Goal: Task Accomplishment & Management: Complete application form

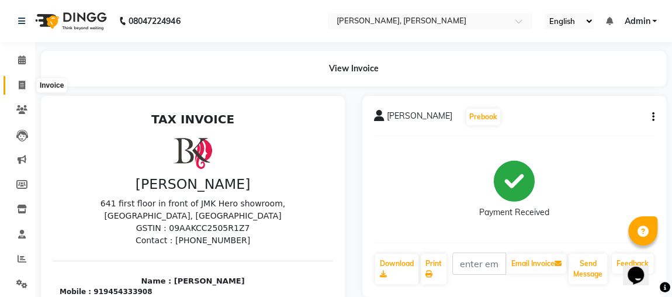
click at [23, 82] on icon at bounding box center [22, 85] width 6 height 9
select select "service"
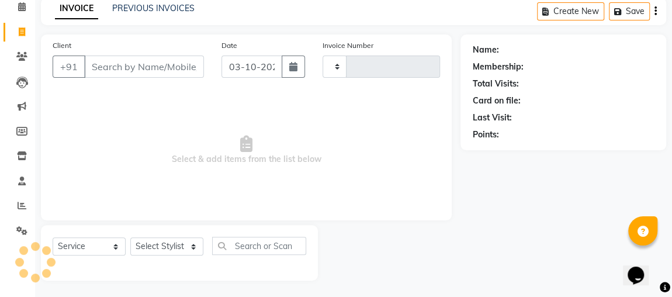
type input "2562"
select select "4362"
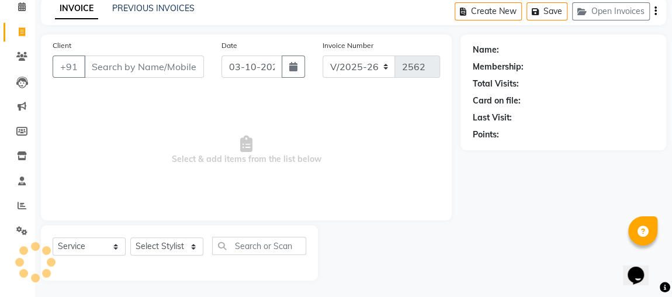
click at [98, 63] on input "Client" at bounding box center [144, 67] width 120 height 22
click at [150, 245] on select "Select Stylist [PERSON_NAME] [PERSON_NAME] [PERSON_NAME] MAKEUPS AND PREBRIDAL …" at bounding box center [166, 246] width 73 height 18
select select "80456"
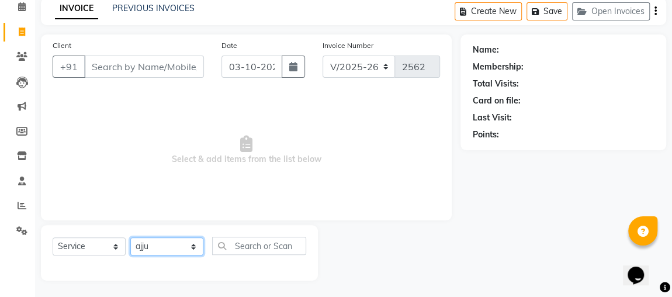
click at [130, 237] on select "Select Stylist [PERSON_NAME] [PERSON_NAME] [PERSON_NAME] MAKEUPS AND PREBRIDAL …" at bounding box center [166, 246] width 73 height 18
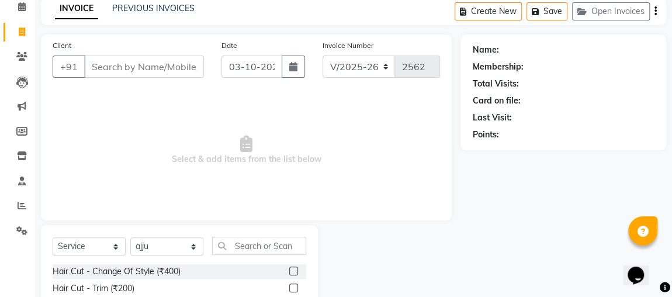
click at [289, 272] on label at bounding box center [293, 271] width 9 height 9
click at [289, 272] on input "checkbox" at bounding box center [293, 272] width 8 height 8
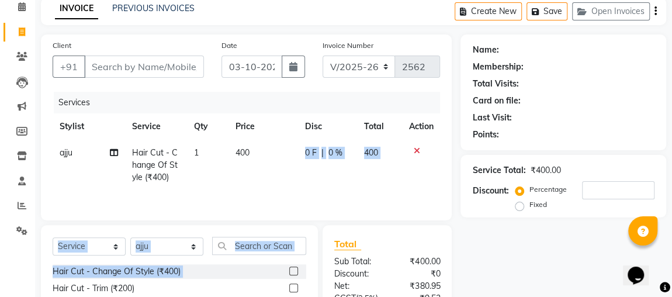
checkbox input "false"
drag, startPoint x: 286, startPoint y: 272, endPoint x: 243, endPoint y: 148, distance: 130.5
click at [243, 148] on div "Client +91 Date 03-10-2025 Invoice Number V/2025 V/2025-26 2562 Services Stylis…" at bounding box center [246, 215] width 428 height 363
click at [243, 148] on span "400" at bounding box center [243, 152] width 14 height 11
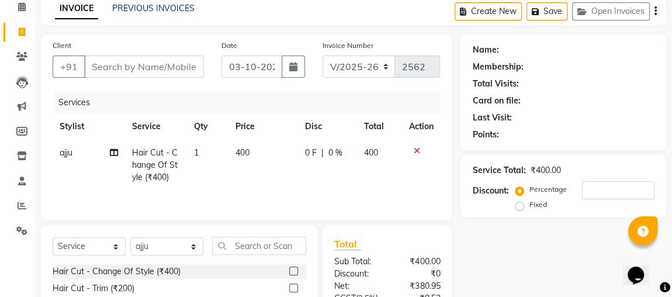
select select "80456"
click at [289, 155] on td "400" at bounding box center [264, 165] width 70 height 51
select select "80456"
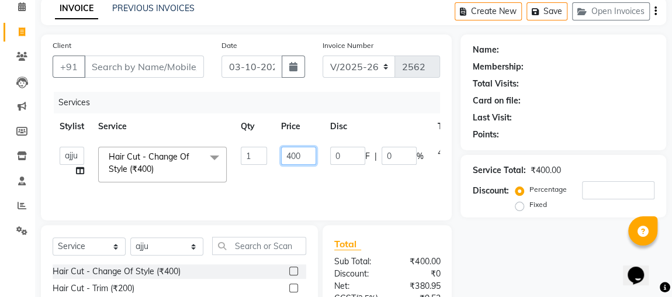
click at [293, 151] on input "400" at bounding box center [298, 156] width 35 height 18
type input "500"
click at [325, 179] on td "0 F | 0 %" at bounding box center [377, 165] width 108 height 50
select select "80456"
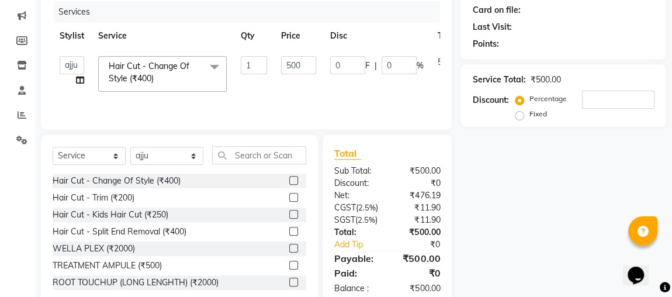
scroll to position [154, 0]
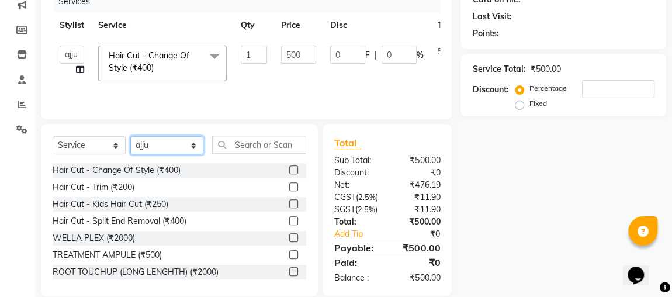
click at [171, 143] on select "Select Stylist [PERSON_NAME] [PERSON_NAME] [PERSON_NAME] MAKEUPS AND PREBRIDAL …" at bounding box center [166, 145] width 73 height 18
select select "23892"
click at [130, 136] on select "Select Stylist [PERSON_NAME] [PERSON_NAME] [PERSON_NAME] MAKEUPS AND PREBRIDAL …" at bounding box center [166, 145] width 73 height 18
click at [289, 185] on label at bounding box center [293, 186] width 9 height 9
click at [289, 185] on input "checkbox" at bounding box center [293, 188] width 8 height 8
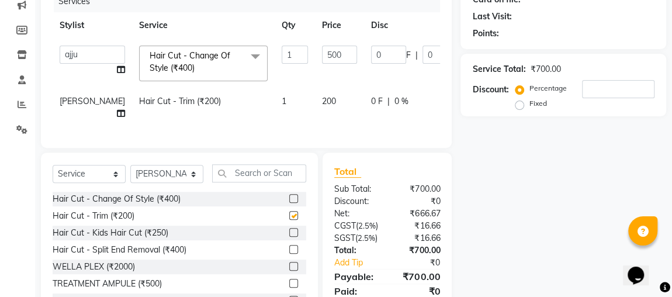
checkbox input "false"
click at [171, 183] on select "Select Stylist [PERSON_NAME] [PERSON_NAME] [PERSON_NAME] MAKEUPS AND PREBRIDAL …" at bounding box center [166, 174] width 73 height 18
select select "58758"
click at [130, 172] on select "Select Stylist [PERSON_NAME] [PERSON_NAME] [PERSON_NAME] MAKEUPS AND PREBRIDAL …" at bounding box center [166, 174] width 73 height 18
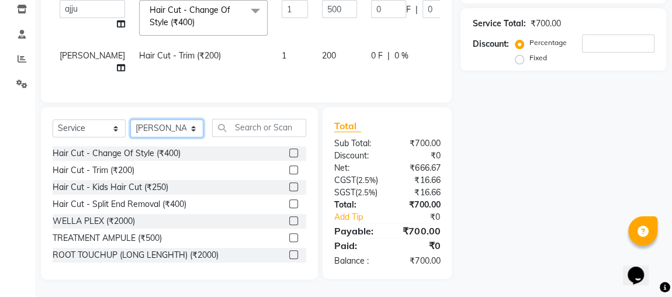
scroll to position [217, 0]
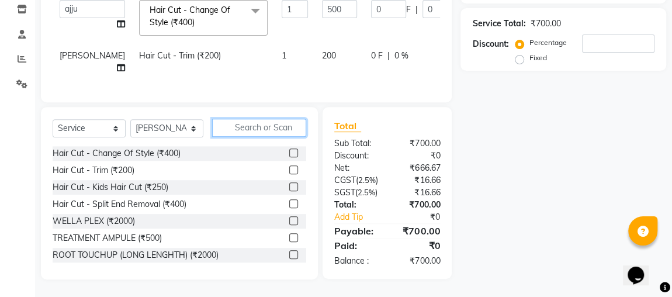
click at [275, 120] on input "text" at bounding box center [259, 128] width 94 height 18
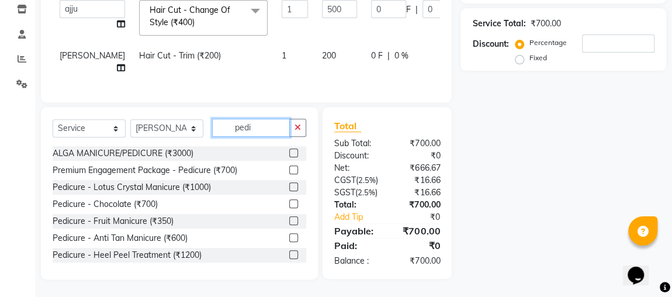
type input "pedi"
click at [289, 182] on label at bounding box center [293, 186] width 9 height 9
click at [289, 184] on input "checkbox" at bounding box center [293, 188] width 8 height 8
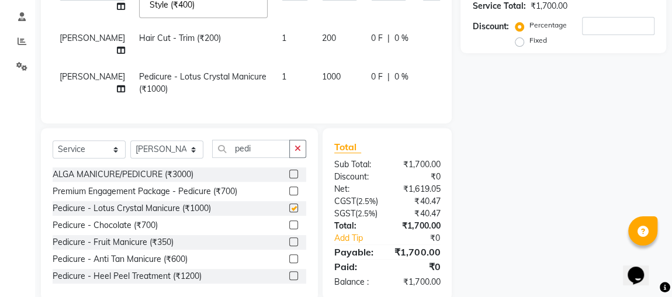
checkbox input "false"
click at [289, 254] on label at bounding box center [293, 258] width 9 height 9
click at [289, 255] on input "checkbox" at bounding box center [293, 259] width 8 height 8
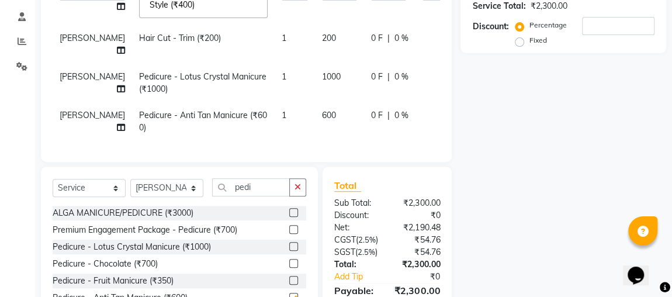
checkbox input "false"
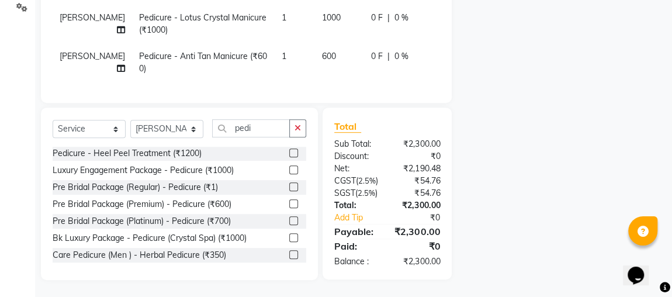
scroll to position [295, 0]
click at [305, 119] on button "button" at bounding box center [297, 128] width 17 height 18
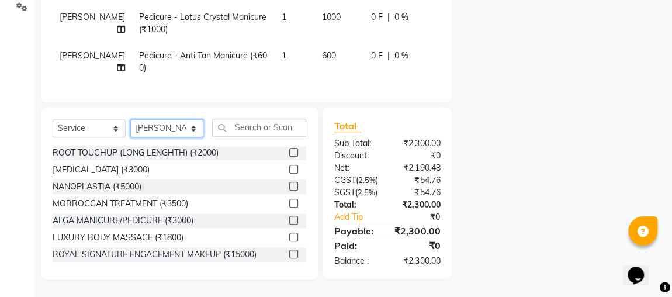
click at [164, 119] on select "Select Stylist [PERSON_NAME] [PERSON_NAME] [PERSON_NAME] MAKEUPS AND PREBRIDAL …" at bounding box center [166, 128] width 73 height 18
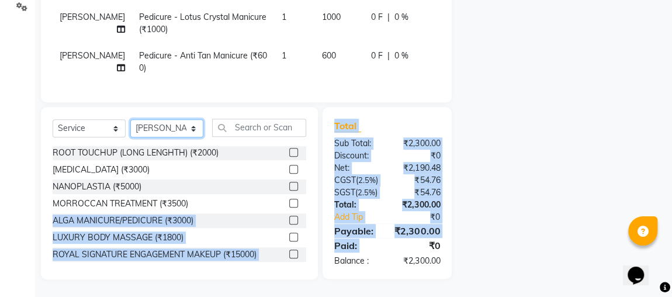
click at [161, 119] on select "Select Stylist [PERSON_NAME] [PERSON_NAME] [PERSON_NAME] MAKEUPS AND PREBRIDAL …" at bounding box center [166, 128] width 73 height 18
select select "32641"
click at [130, 119] on select "Select Stylist [PERSON_NAME] [PERSON_NAME] [PERSON_NAME] MAKEUPS AND PREBRIDAL …" at bounding box center [166, 128] width 73 height 18
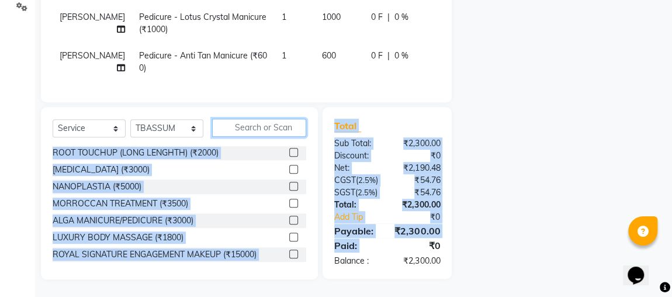
click at [291, 119] on input "text" at bounding box center [259, 128] width 94 height 18
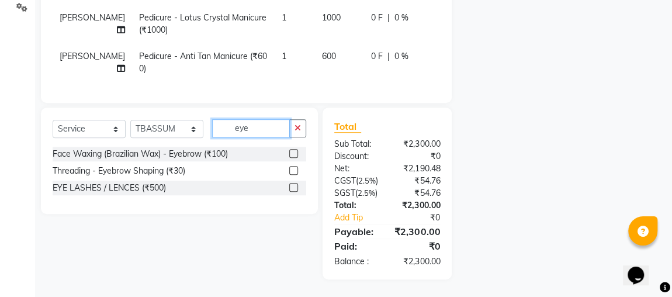
scroll to position [0, 0]
type input "eye"
click at [292, 166] on label at bounding box center [293, 170] width 9 height 9
click at [292, 167] on input "checkbox" at bounding box center [293, 171] width 8 height 8
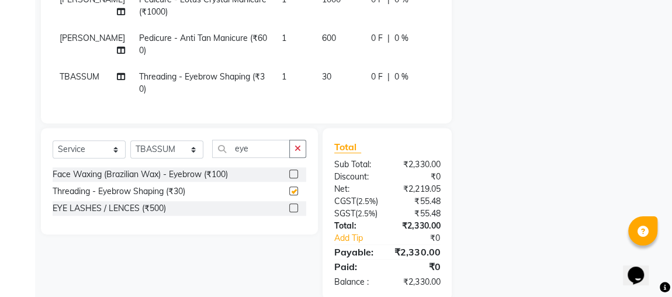
checkbox input "false"
click at [305, 140] on button "button" at bounding box center [297, 149] width 17 height 18
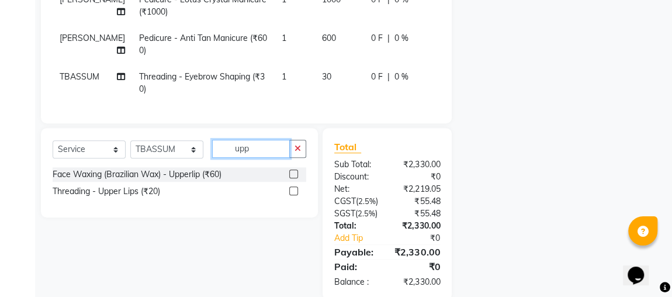
type input "upp"
click at [294, 186] on label at bounding box center [293, 190] width 9 height 9
click at [294, 188] on input "checkbox" at bounding box center [293, 192] width 8 height 8
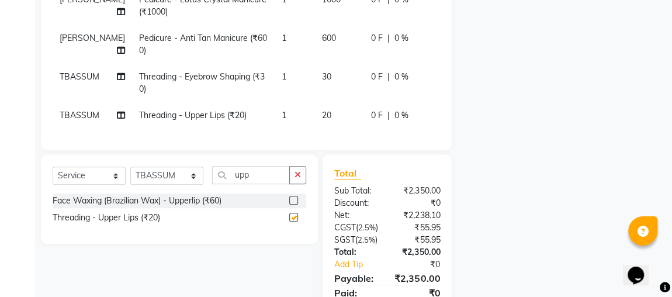
checkbox input "false"
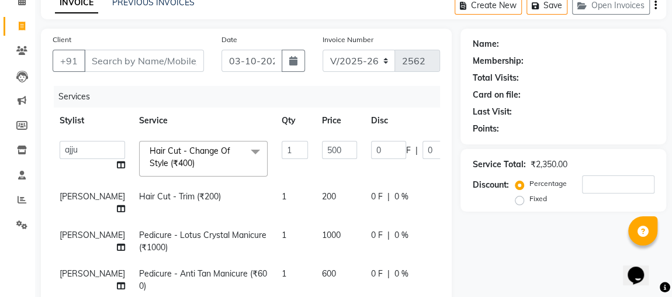
scroll to position [60, 0]
click at [146, 54] on input "Client" at bounding box center [144, 60] width 120 height 22
type input "8"
type input "0"
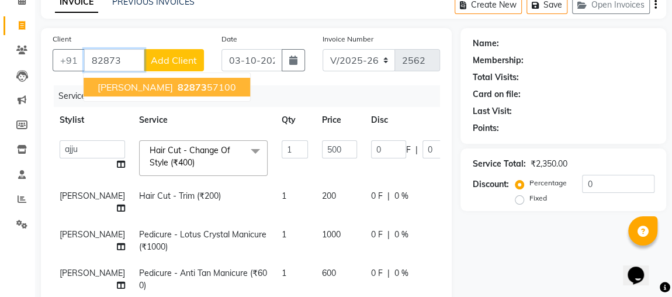
click at [187, 88] on span "82873" at bounding box center [192, 87] width 29 height 12
type input "8287357100"
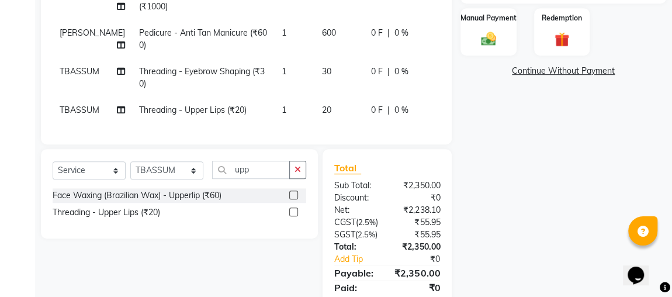
scroll to position [247, 0]
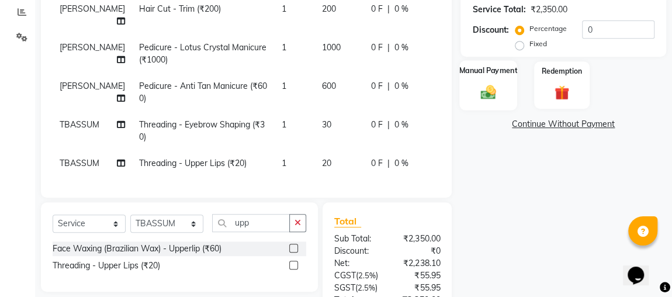
click at [503, 82] on div "Manual Payment" at bounding box center [488, 85] width 58 height 50
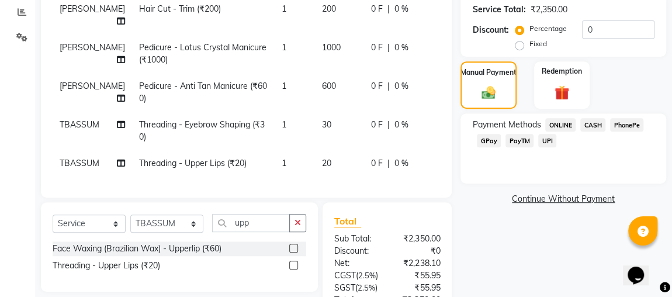
click at [563, 126] on span "ONLINE" at bounding box center [560, 124] width 30 height 13
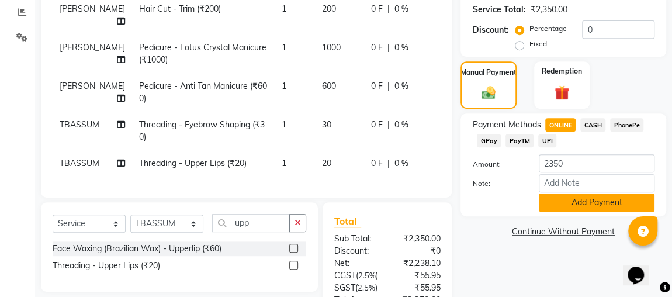
click at [582, 200] on button "Add Payment" at bounding box center [597, 202] width 116 height 18
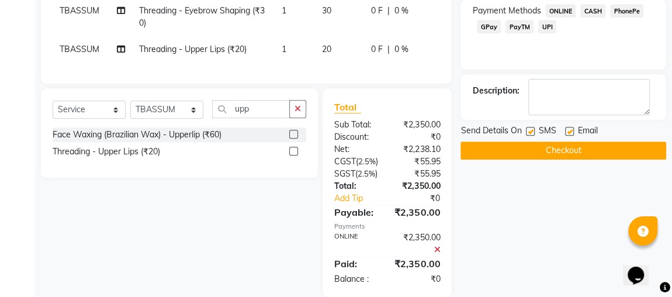
scroll to position [406, 0]
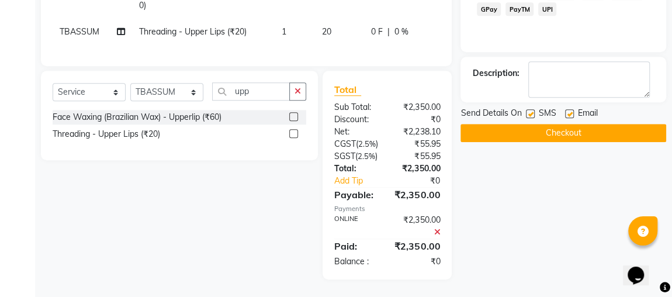
click at [632, 107] on div "Send Details On SMS Email" at bounding box center [564, 114] width 206 height 15
click at [289, 207] on div "Select Service Product Membership Package Voucher Prepaid Gift Card Select Styl…" at bounding box center [175, 175] width 286 height 209
click at [559, 124] on button "Checkout" at bounding box center [564, 133] width 206 height 18
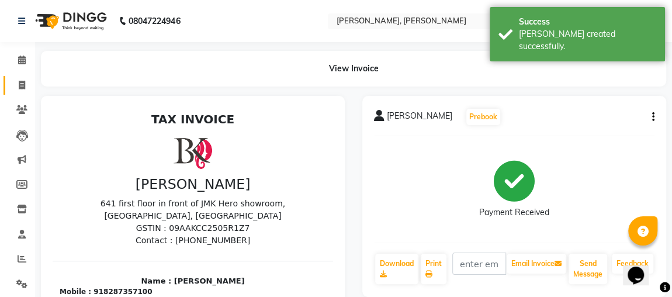
click at [18, 79] on span at bounding box center [22, 85] width 20 height 13
select select "service"
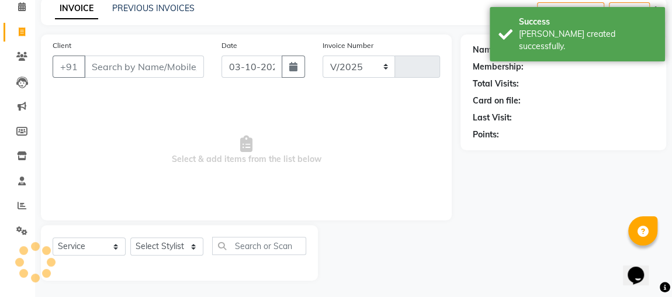
select select "4362"
type input "2563"
click at [168, 10] on link "PREVIOUS INVOICES" at bounding box center [153, 8] width 82 height 11
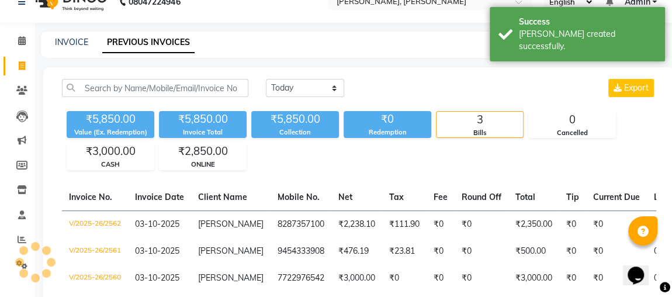
scroll to position [53, 0]
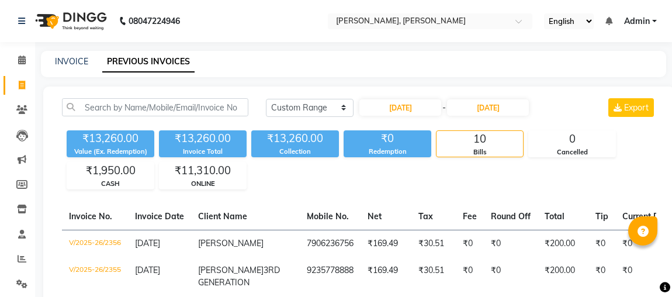
select select "range"
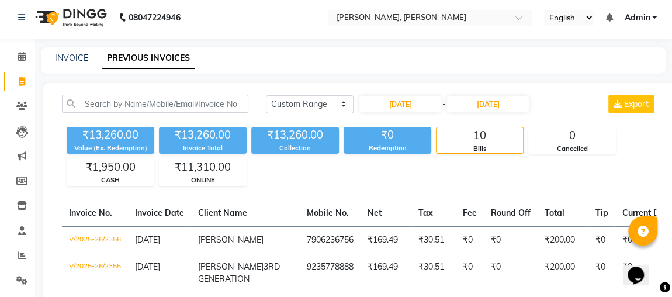
scroll to position [1, 0]
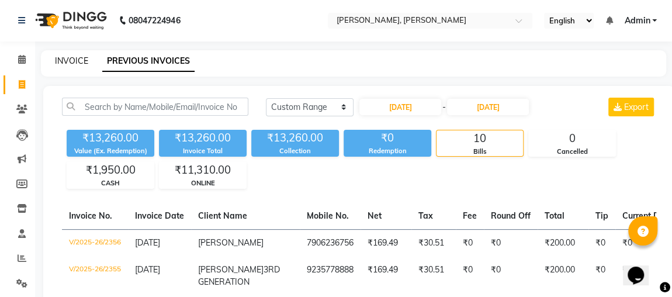
click at [68, 58] on link "INVOICE" at bounding box center [71, 61] width 33 height 11
select select "service"
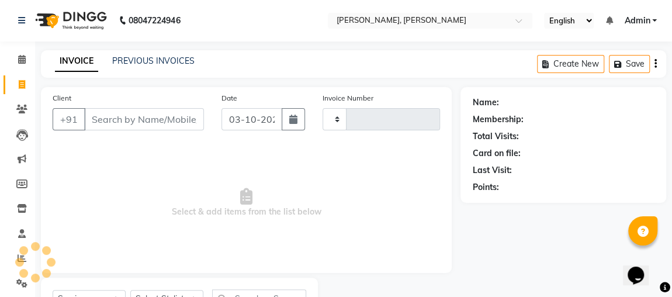
scroll to position [53, 0]
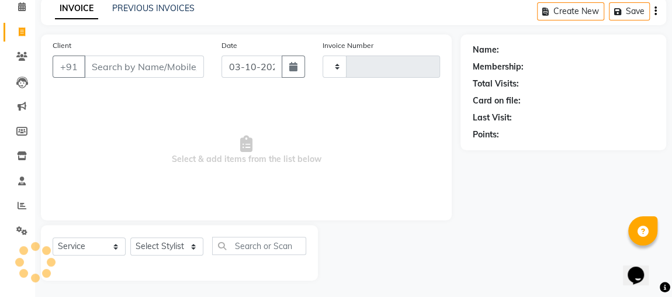
type input "2562"
select select "4362"
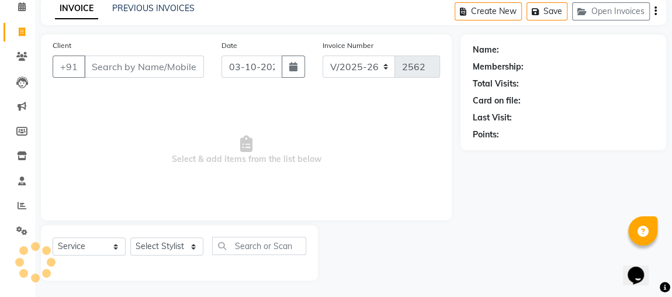
click at [122, 71] on input "Client" at bounding box center [144, 67] width 120 height 22
click at [148, 246] on select "Select Stylist" at bounding box center [166, 246] width 73 height 18
click at [148, 246] on select "Select Stylist [PERSON_NAME] [PERSON_NAME] [PERSON_NAME] MAKEUPS AND PREBRIDAL …" at bounding box center [166, 246] width 73 height 18
select select "86118"
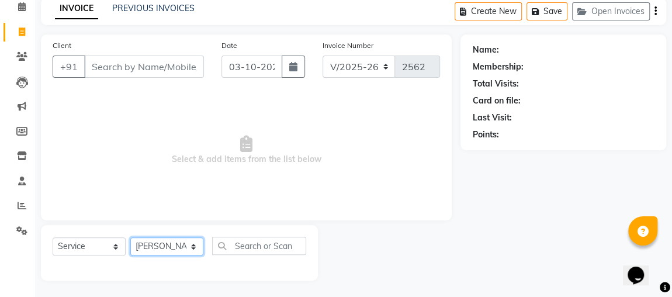
click at [130, 237] on select "Select Stylist [PERSON_NAME] [PERSON_NAME] [PERSON_NAME] MAKEUPS AND PREBRIDAL …" at bounding box center [166, 246] width 73 height 18
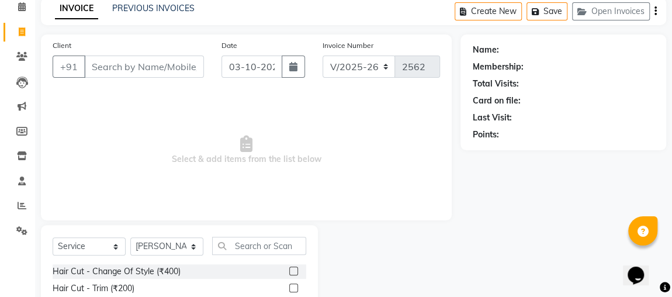
click at [289, 288] on label at bounding box center [293, 287] width 9 height 9
click at [289, 288] on input "checkbox" at bounding box center [293, 289] width 8 height 8
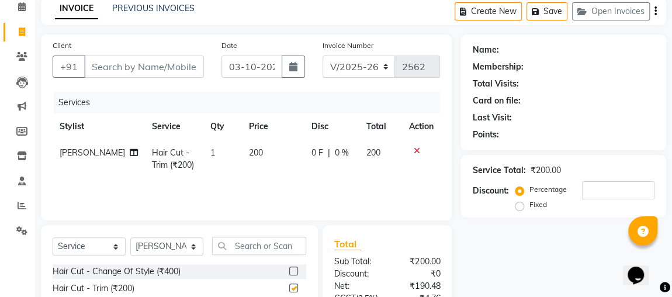
checkbox input "false"
click at [169, 248] on select "Select Stylist [PERSON_NAME] [PERSON_NAME] [PERSON_NAME] MAKEUPS AND PREBRIDAL …" at bounding box center [166, 246] width 73 height 18
select select "32641"
click at [130, 237] on select "Select Stylist [PERSON_NAME] [PERSON_NAME] [PERSON_NAME] MAKEUPS AND PREBRIDAL …" at bounding box center [166, 246] width 73 height 18
click at [252, 247] on input "text" at bounding box center [259, 246] width 94 height 18
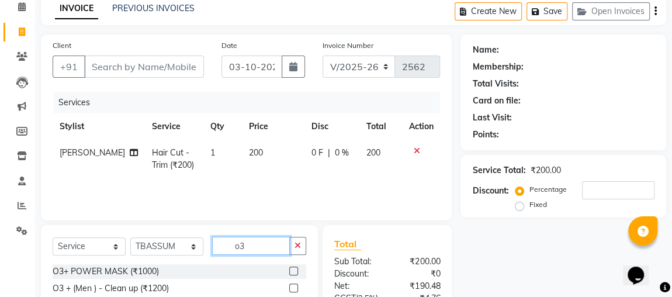
type input "o3"
click at [294, 285] on label at bounding box center [293, 287] width 9 height 9
click at [294, 285] on input "checkbox" at bounding box center [293, 289] width 8 height 8
checkbox input "true"
click at [294, 255] on button "button" at bounding box center [297, 246] width 17 height 18
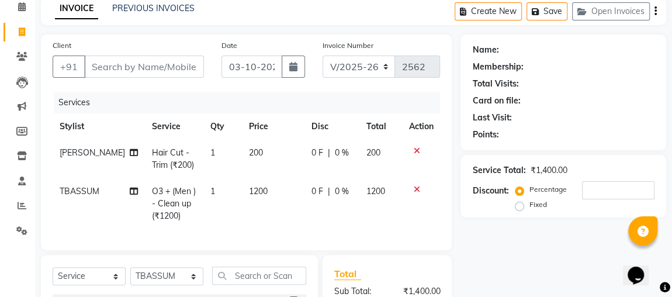
click at [249, 189] on span "1200" at bounding box center [258, 191] width 19 height 11
select select "32641"
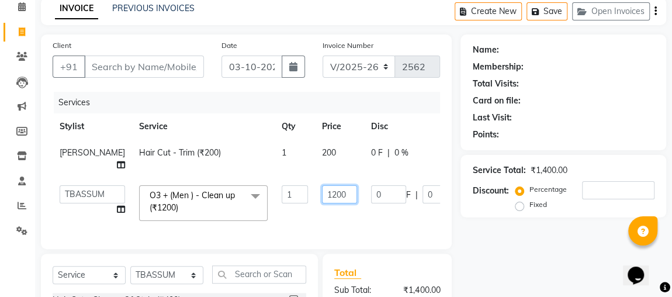
click at [322, 203] on input "1200" at bounding box center [339, 194] width 35 height 18
type input "1000"
click at [271, 236] on div "Services Stylist Service Qty Price Disc Total Action [PERSON_NAME] Hair Cut - T…" at bounding box center [247, 165] width 388 height 146
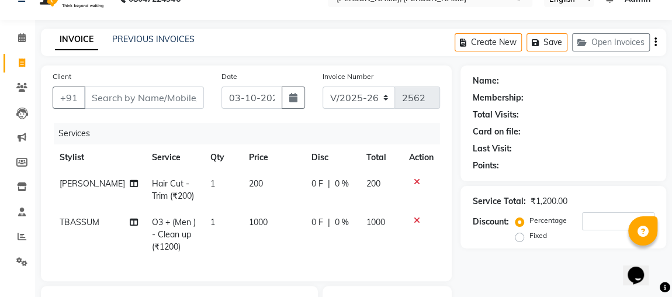
scroll to position [0, 0]
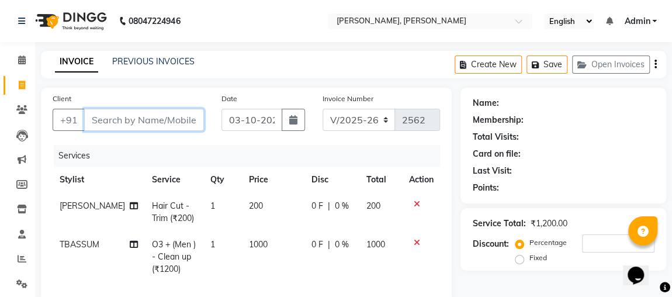
click at [155, 122] on input "Client" at bounding box center [144, 120] width 120 height 22
type input "v"
type input "0"
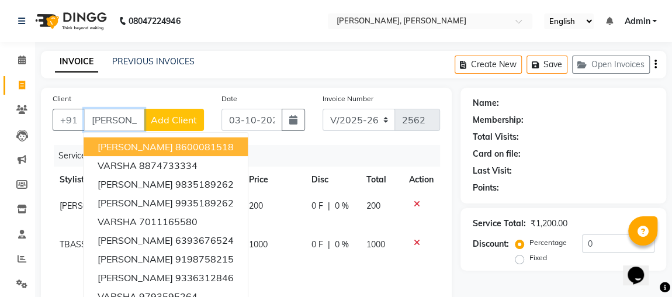
click at [241, 137] on button "[PERSON_NAME] 8600081518" at bounding box center [166, 146] width 164 height 19
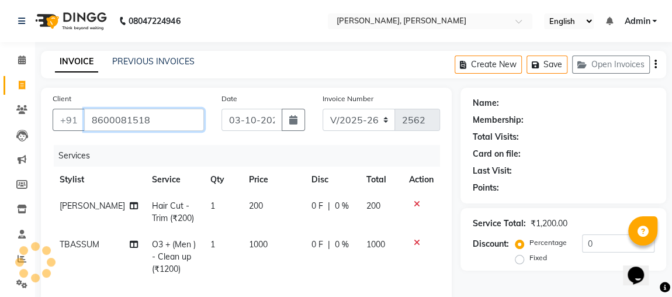
type input "8600081518"
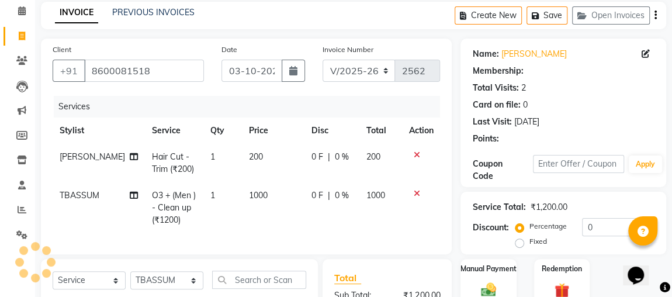
scroll to position [55, 0]
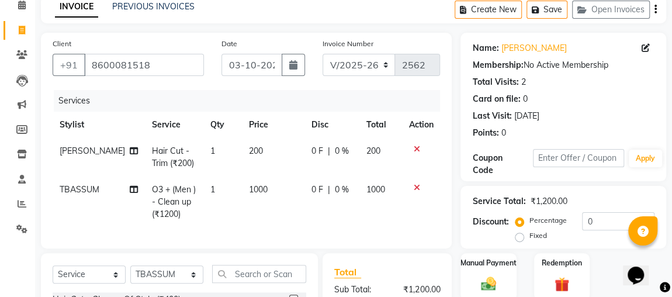
click at [296, 207] on td "1000" at bounding box center [273, 202] width 63 height 51
select select "32641"
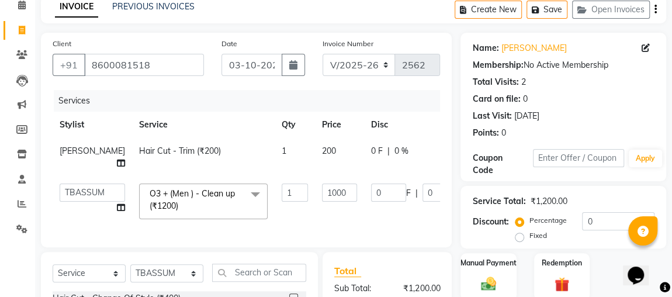
click at [175, 46] on div "Client [PHONE_NUMBER]" at bounding box center [128, 61] width 169 height 48
click at [179, 60] on input "8600081518" at bounding box center [144, 65] width 120 height 22
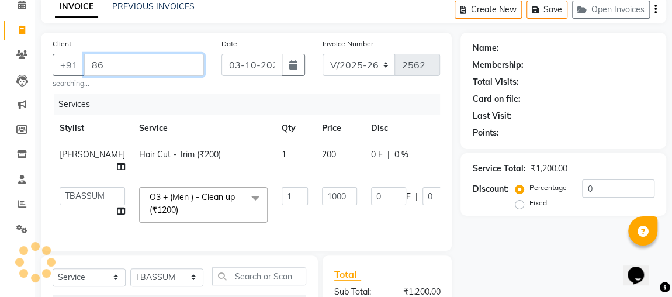
type input "8"
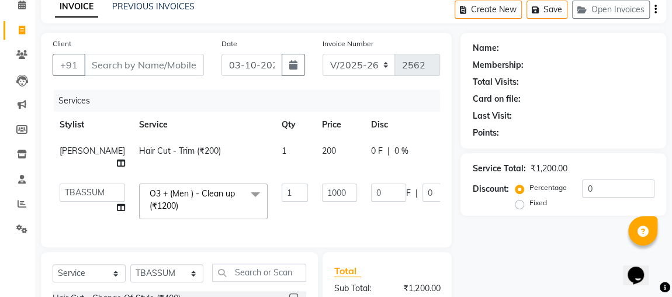
click at [145, 101] on div "Services" at bounding box center [251, 101] width 395 height 22
click at [152, 68] on input "Client" at bounding box center [144, 65] width 120 height 22
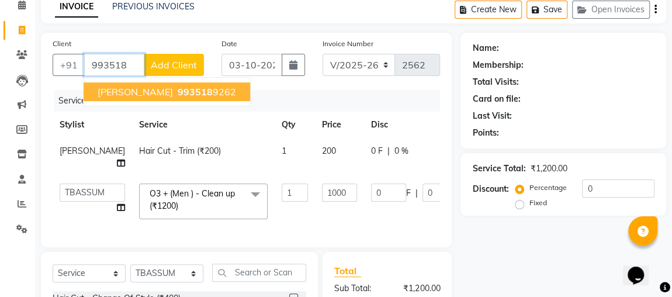
click at [216, 95] on ngb-highlight "993518 9262" at bounding box center [205, 92] width 61 height 12
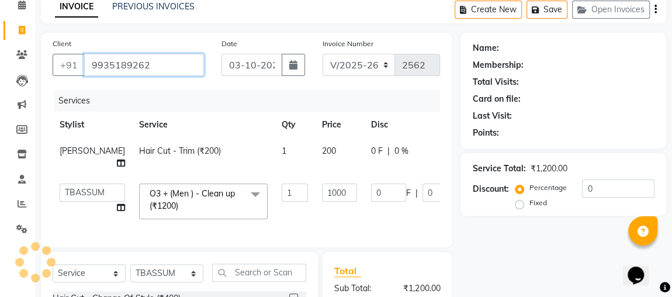
type input "9935189262"
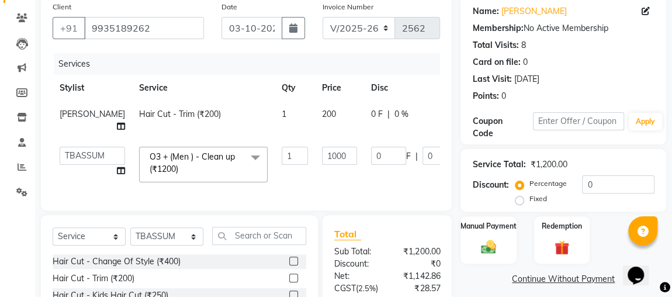
scroll to position [242, 0]
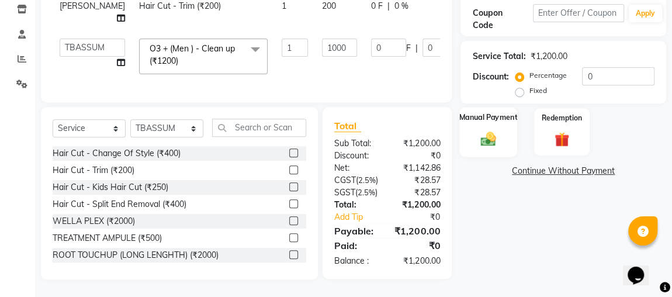
click at [490, 130] on img at bounding box center [488, 139] width 25 height 18
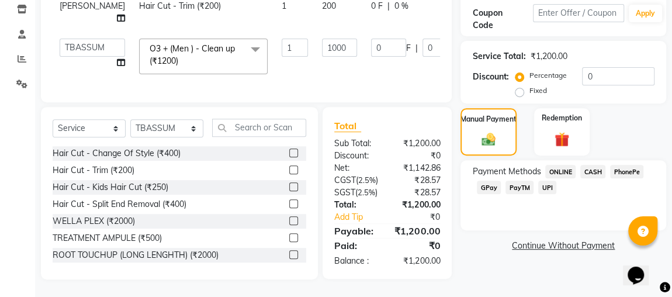
click at [566, 165] on span "ONLINE" at bounding box center [560, 171] width 30 height 13
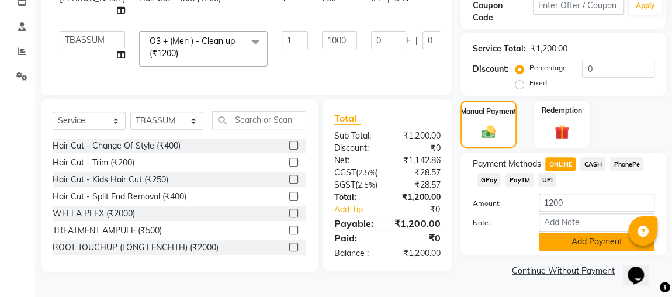
click at [587, 233] on button "Add Payment" at bounding box center [597, 242] width 116 height 18
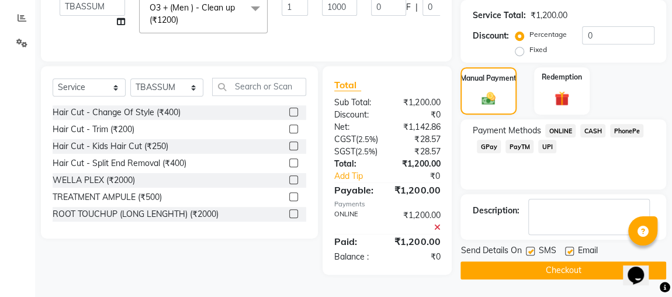
click at [601, 178] on div "Payment Methods ONLINE CASH PhonePe GPay PayTM UPI" at bounding box center [564, 154] width 206 height 70
click at [587, 261] on button "Checkout" at bounding box center [564, 270] width 206 height 18
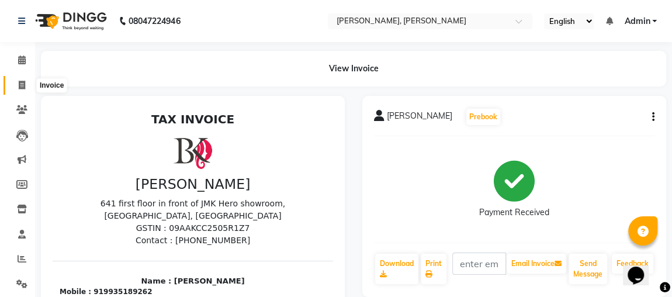
click at [21, 87] on icon at bounding box center [22, 85] width 6 height 9
select select "service"
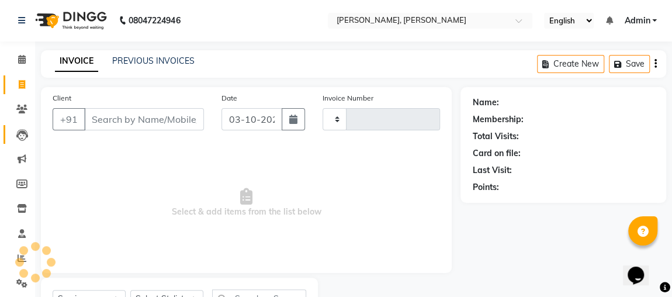
scroll to position [53, 0]
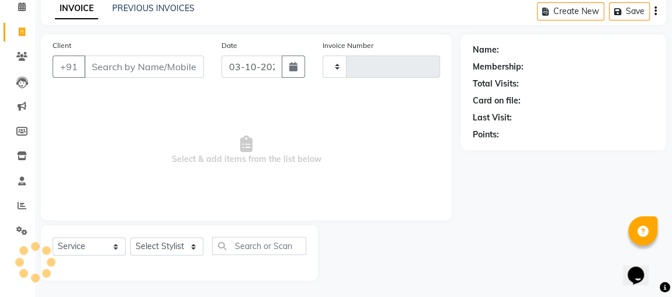
click at [108, 69] on input "Client" at bounding box center [144, 67] width 120 height 22
type input "n"
type input "2564"
select select "4362"
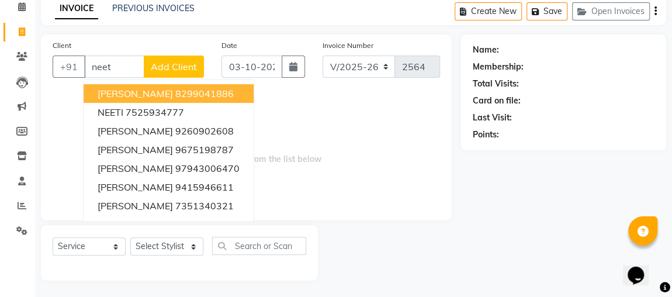
click at [234, 91] on ngb-highlight "8299041886" at bounding box center [204, 94] width 58 height 12
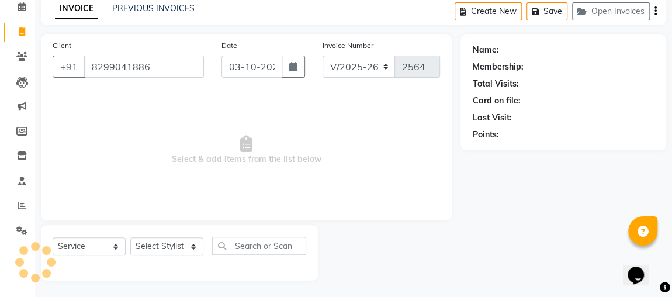
type input "8299041886"
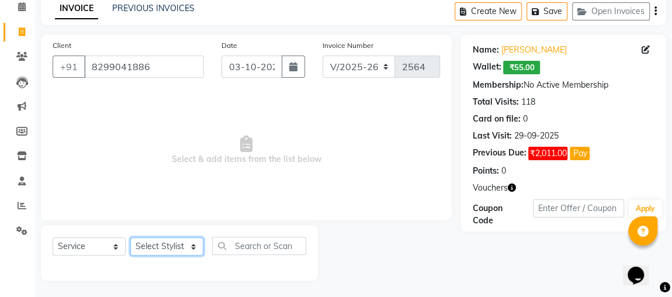
click at [163, 247] on select "Select Stylist [PERSON_NAME] [PERSON_NAME] [PERSON_NAME] MAKEUPS AND PREBRIDAL …" at bounding box center [166, 246] width 73 height 18
select select "32641"
click at [130, 237] on select "Select Stylist [PERSON_NAME] [PERSON_NAME] [PERSON_NAME] MAKEUPS AND PREBRIDAL …" at bounding box center [166, 246] width 73 height 18
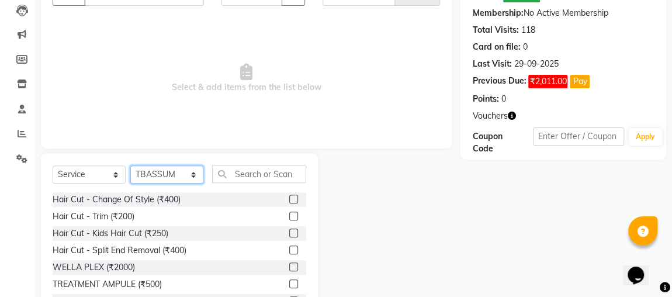
scroll to position [139, 0]
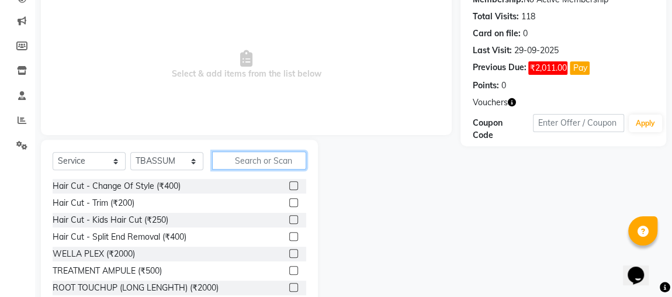
click at [270, 161] on input "text" at bounding box center [259, 160] width 94 height 18
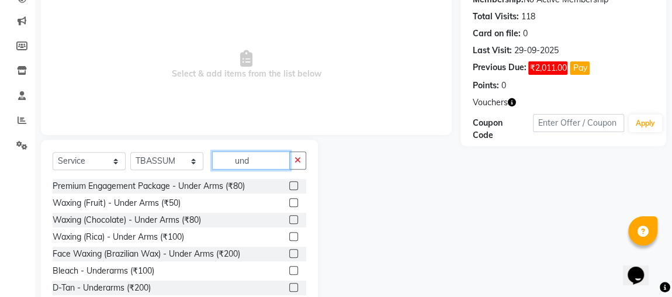
type input "und"
click at [296, 238] on div at bounding box center [297, 237] width 17 height 15
click at [289, 236] on label at bounding box center [293, 236] width 9 height 9
click at [289, 236] on input "checkbox" at bounding box center [293, 237] width 8 height 8
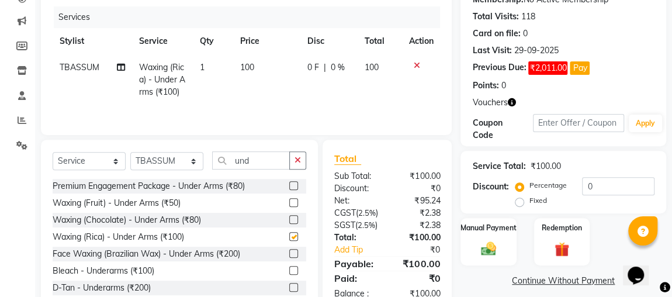
checkbox input "false"
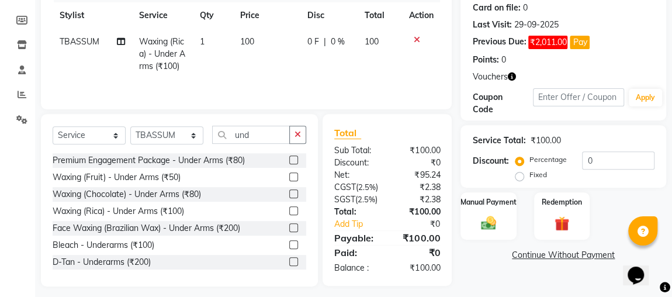
scroll to position [193, 0]
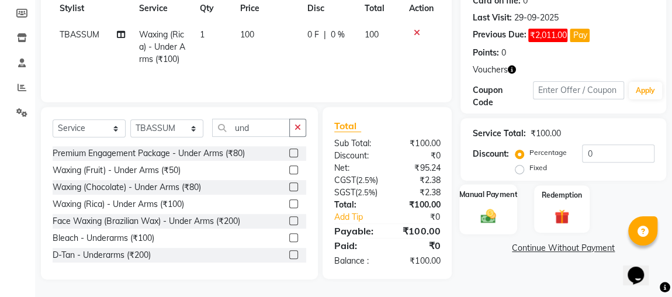
click at [489, 184] on div "Manual Payment" at bounding box center [488, 209] width 58 height 50
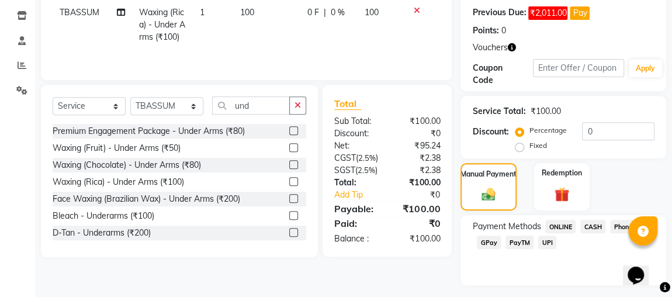
click at [596, 229] on span "CASH" at bounding box center [592, 226] width 25 height 13
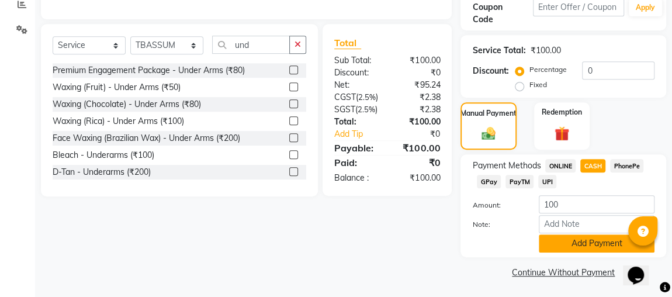
click at [580, 245] on button "Add Payment" at bounding box center [597, 243] width 116 height 18
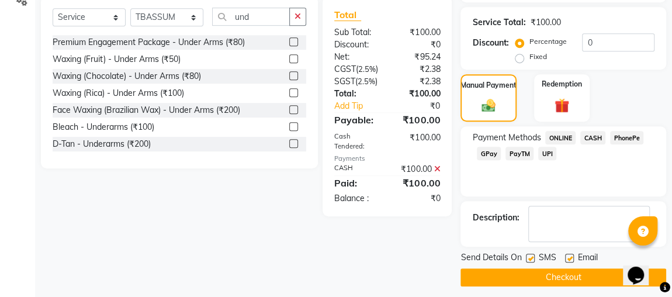
scroll to position [288, 0]
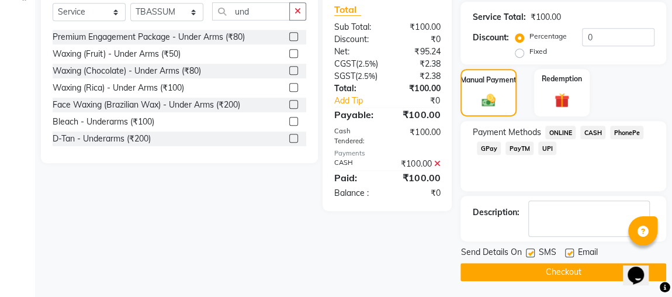
click at [570, 276] on button "Checkout" at bounding box center [564, 272] width 206 height 18
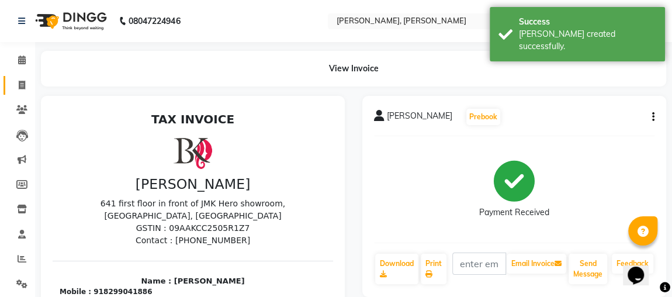
click at [15, 94] on link "Invoice" at bounding box center [18, 85] width 28 height 19
select select "4362"
select select "service"
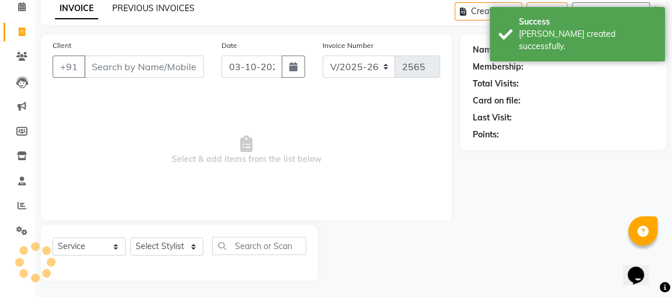
click at [181, 4] on link "PREVIOUS INVOICES" at bounding box center [153, 8] width 82 height 11
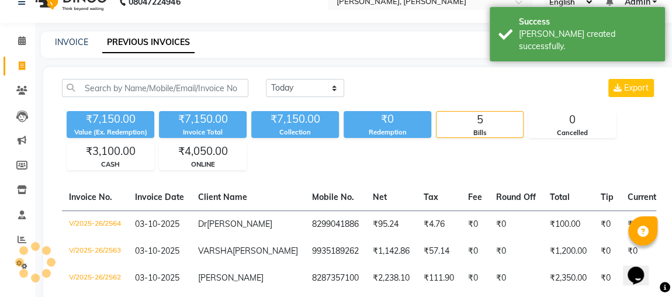
scroll to position [53, 0]
